Goal: Check status

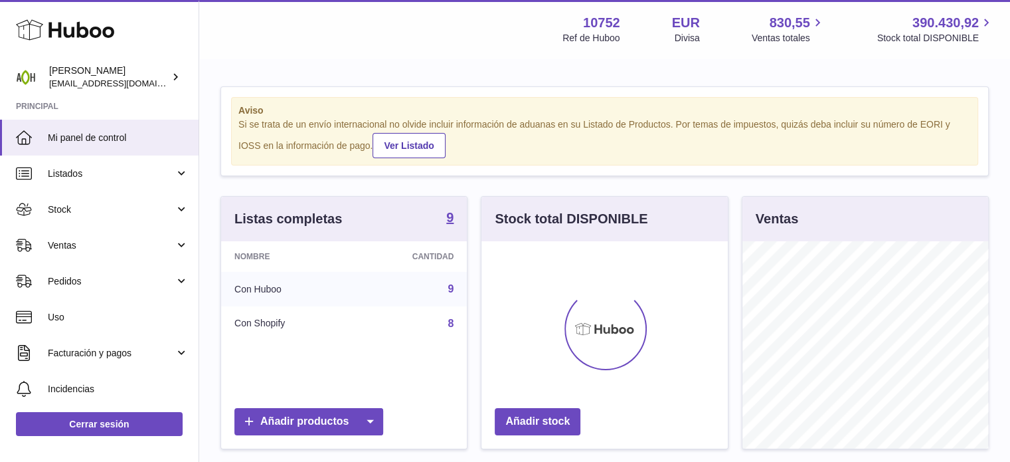
scroll to position [207, 246]
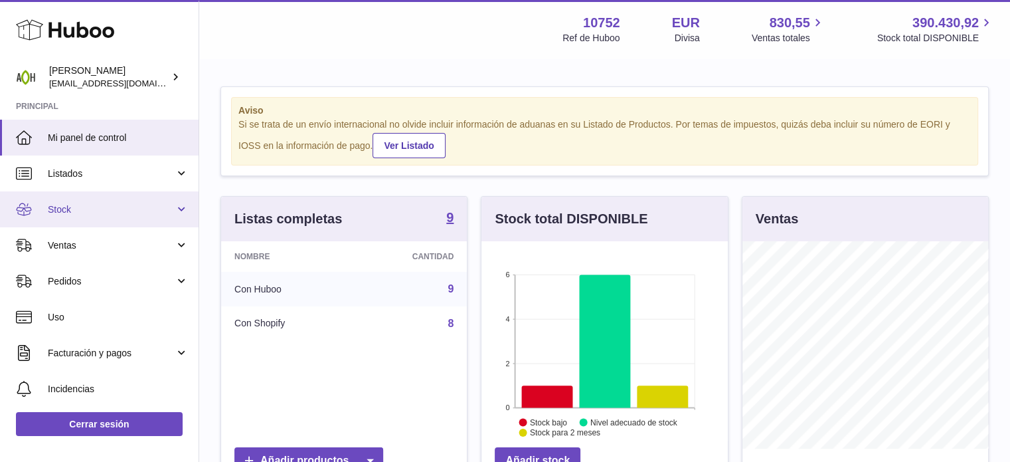
drag, startPoint x: 0, startPoint y: 0, endPoint x: 193, endPoint y: 193, distance: 272.4
click at [284, 318] on td "Con Shopify" at bounding box center [286, 323] width 131 height 35
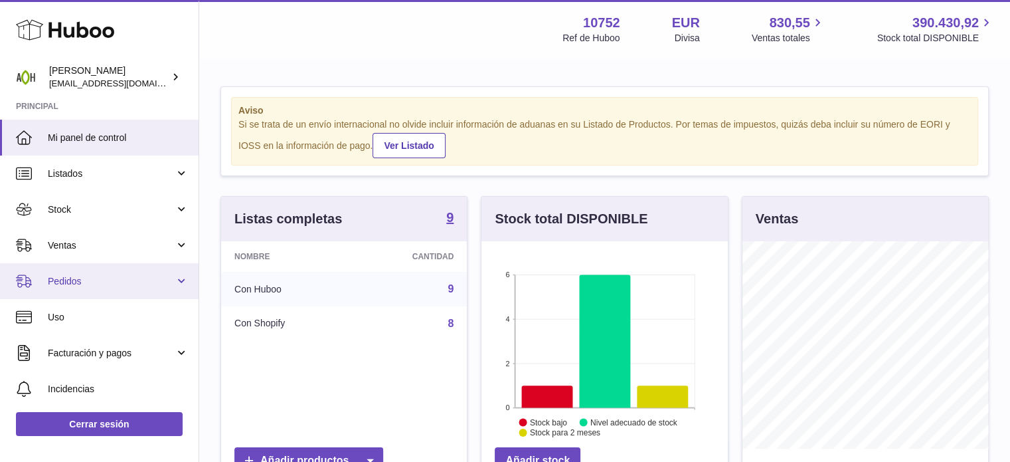
click at [109, 287] on link "Pedidos" at bounding box center [99, 281] width 199 height 36
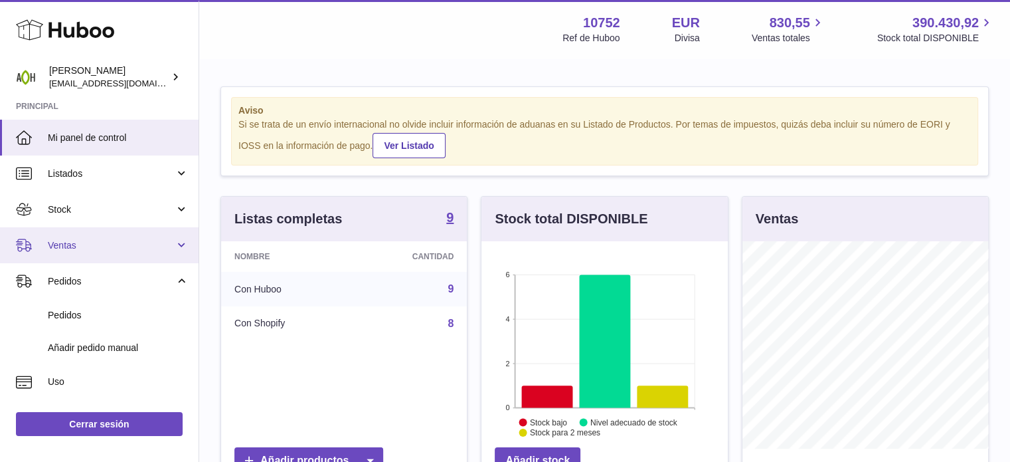
click at [137, 250] on span "Ventas" at bounding box center [111, 245] width 127 height 13
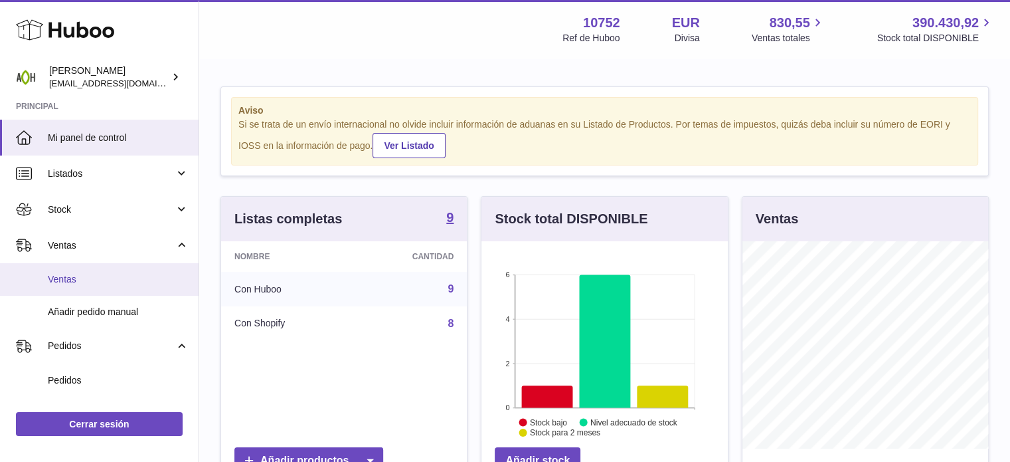
click at [118, 286] on link "Ventas" at bounding box center [99, 279] width 199 height 33
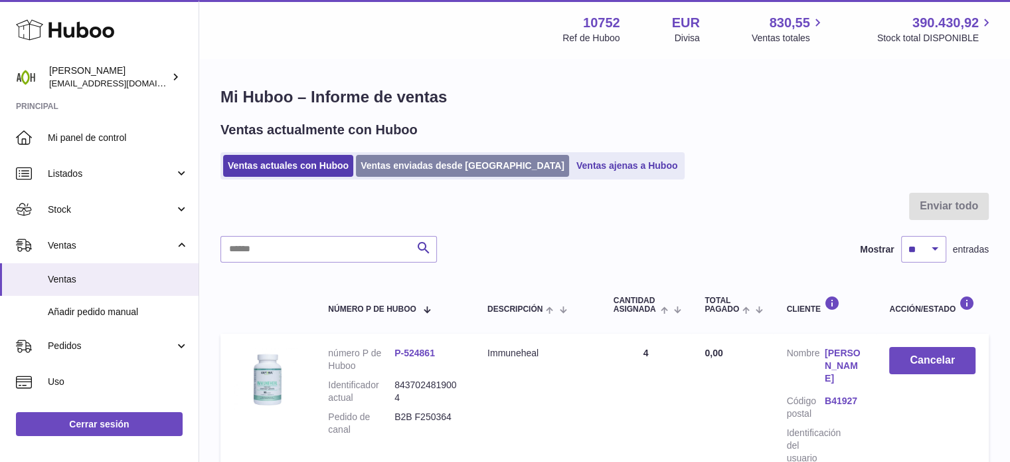
click at [401, 169] on link "Ventas enviadas desde [GEOGRAPHIC_DATA]" at bounding box center [462, 166] width 213 height 22
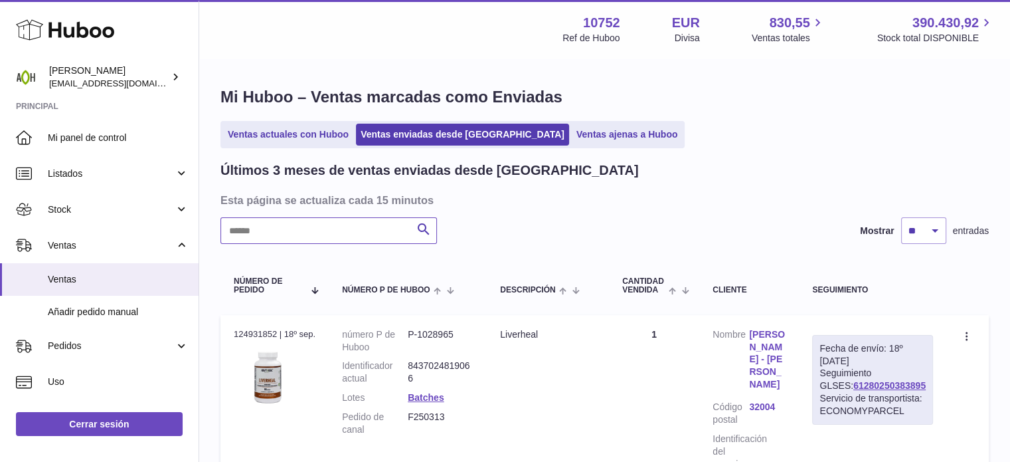
click at [288, 238] on input "text" at bounding box center [329, 230] width 217 height 27
paste input "****"
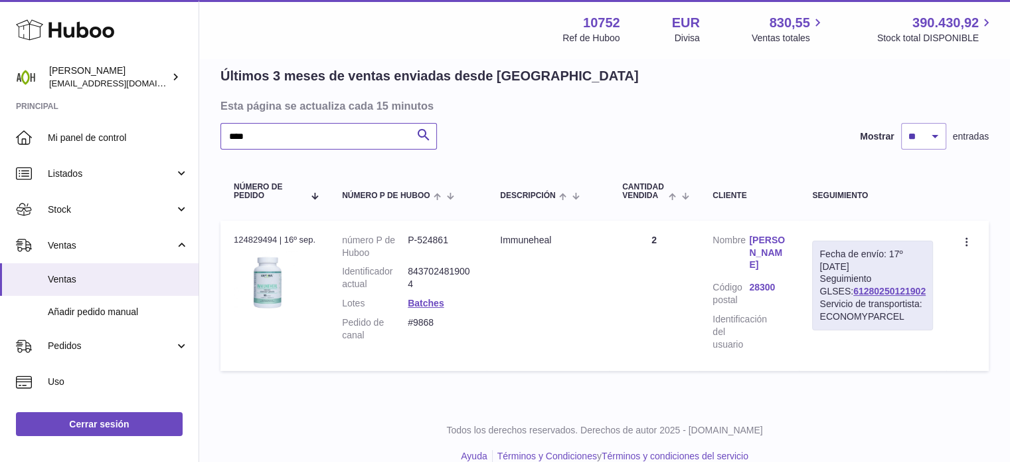
scroll to position [98, 0]
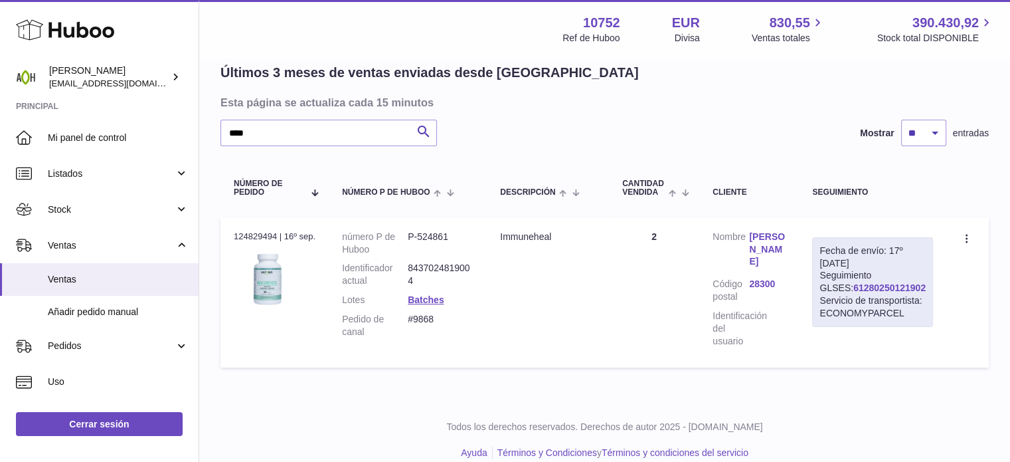
click at [868, 293] on link "61280250121902" at bounding box center [890, 287] width 72 height 11
drag, startPoint x: 329, startPoint y: 132, endPoint x: 217, endPoint y: 135, distance: 112.3
click at [217, 135] on div "Mi Huboo – Ventas marcadas como Enviadas Ventas actuales con Huboo Ventas envia…" at bounding box center [604, 181] width 811 height 438
paste input "text"
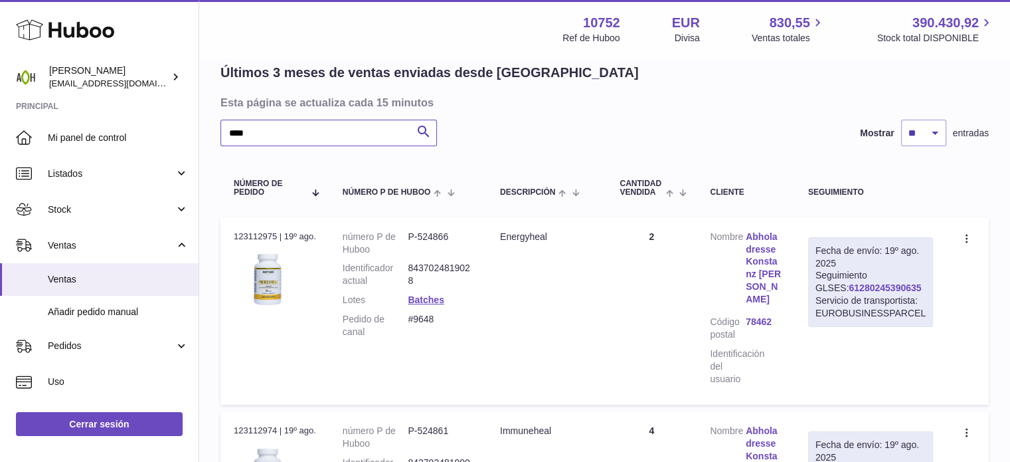
type input "****"
click at [860, 286] on link "61280245390635" at bounding box center [885, 287] width 72 height 11
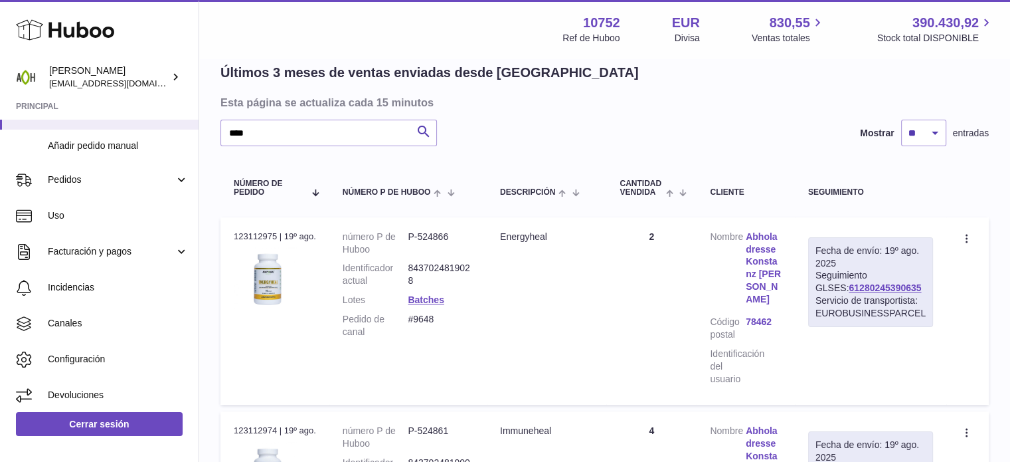
scroll to position [170, 0]
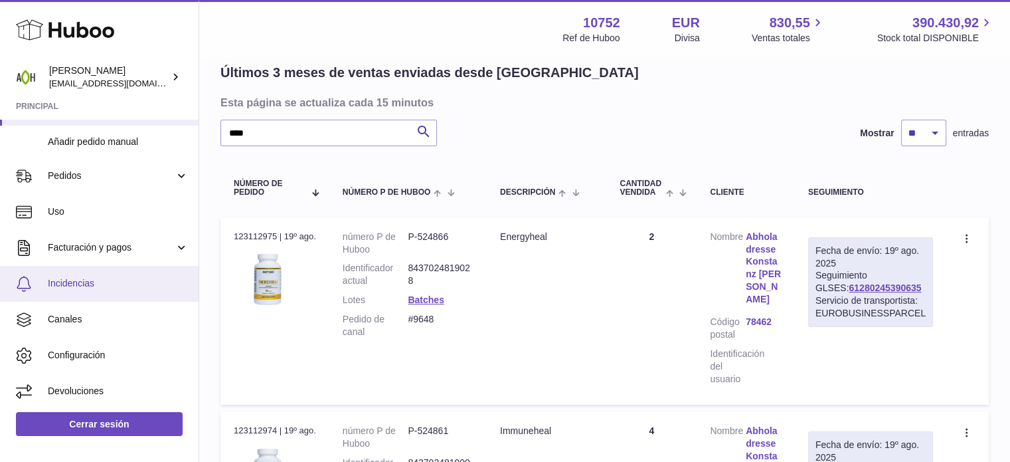
click at [69, 275] on link "Incidencias" at bounding box center [99, 284] width 199 height 36
